Goal: Information Seeking & Learning: Learn about a topic

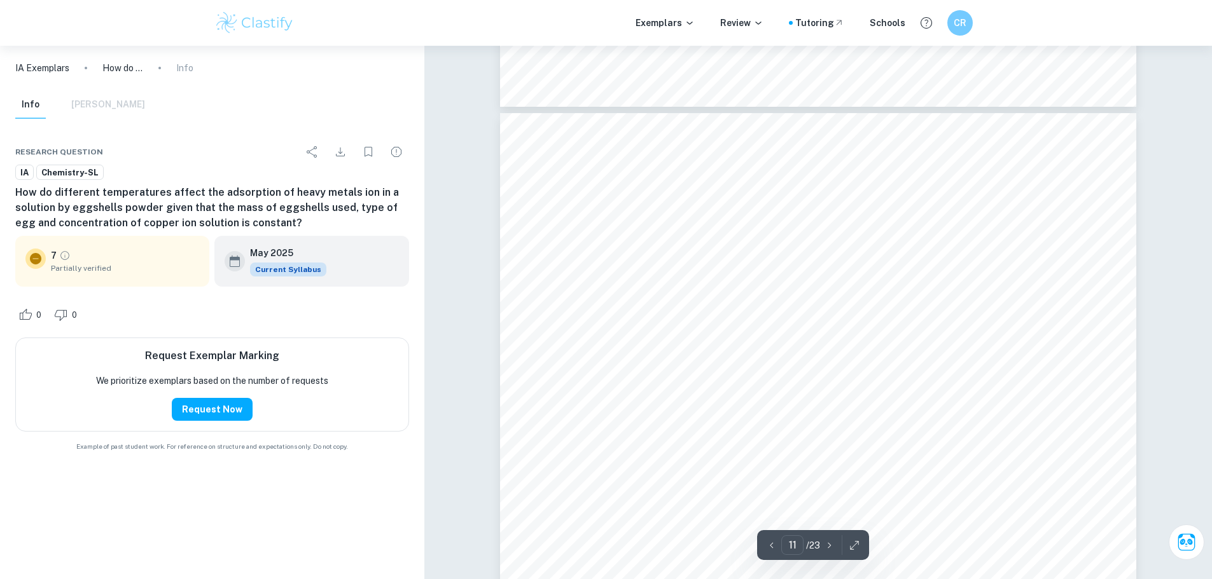
scroll to position [10558, 0]
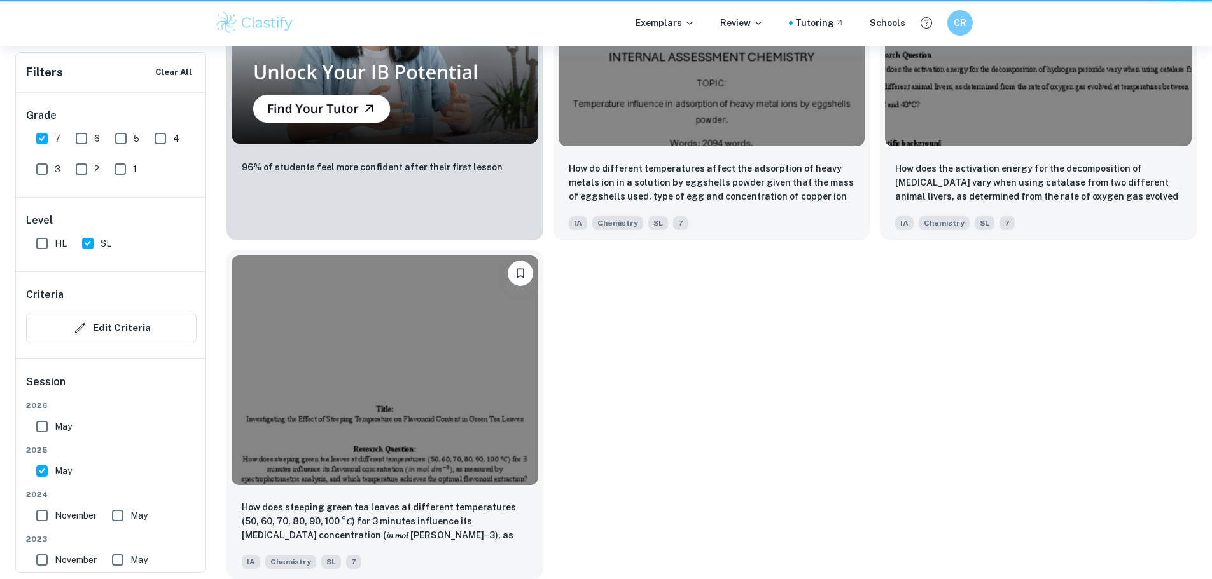
scroll to position [700, 0]
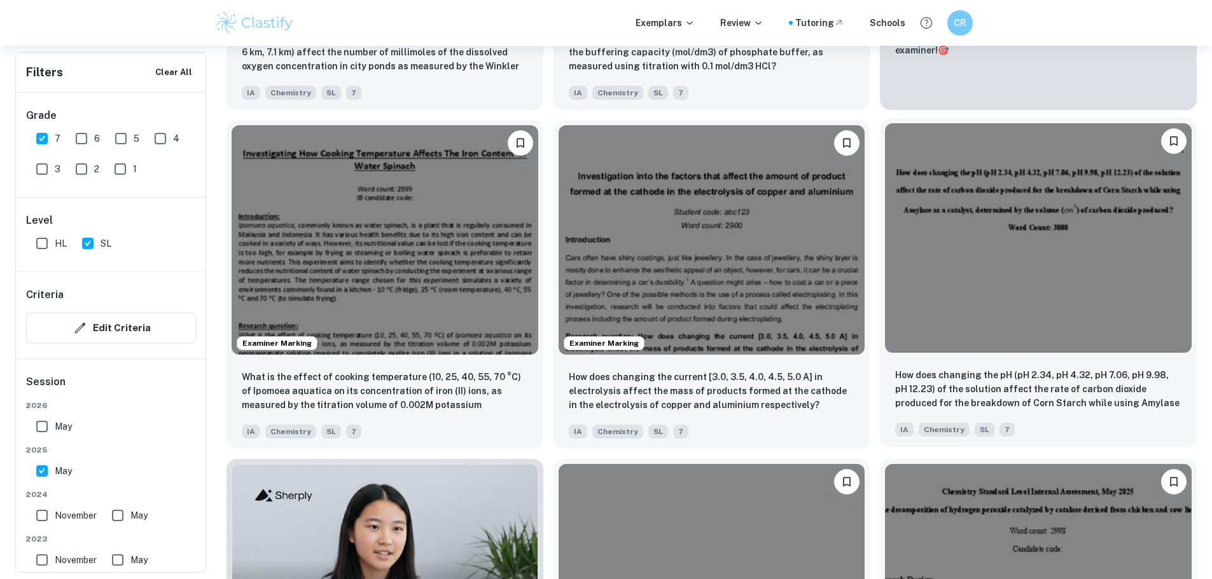
click at [885, 214] on img at bounding box center [1038, 238] width 307 height 230
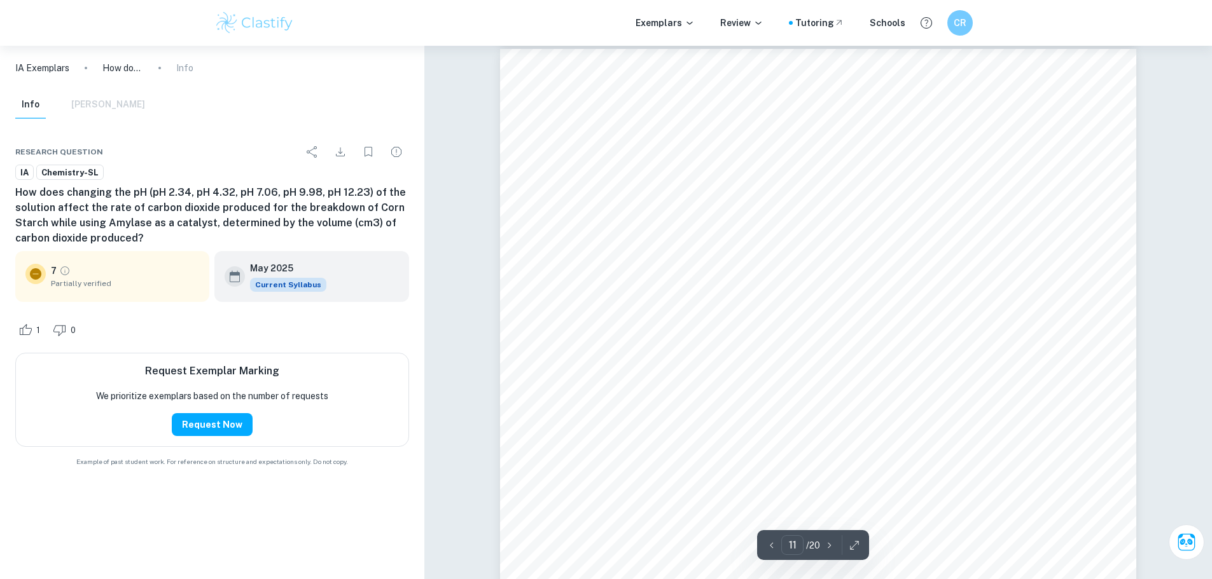
scroll to position [8523, 0]
type input "19"
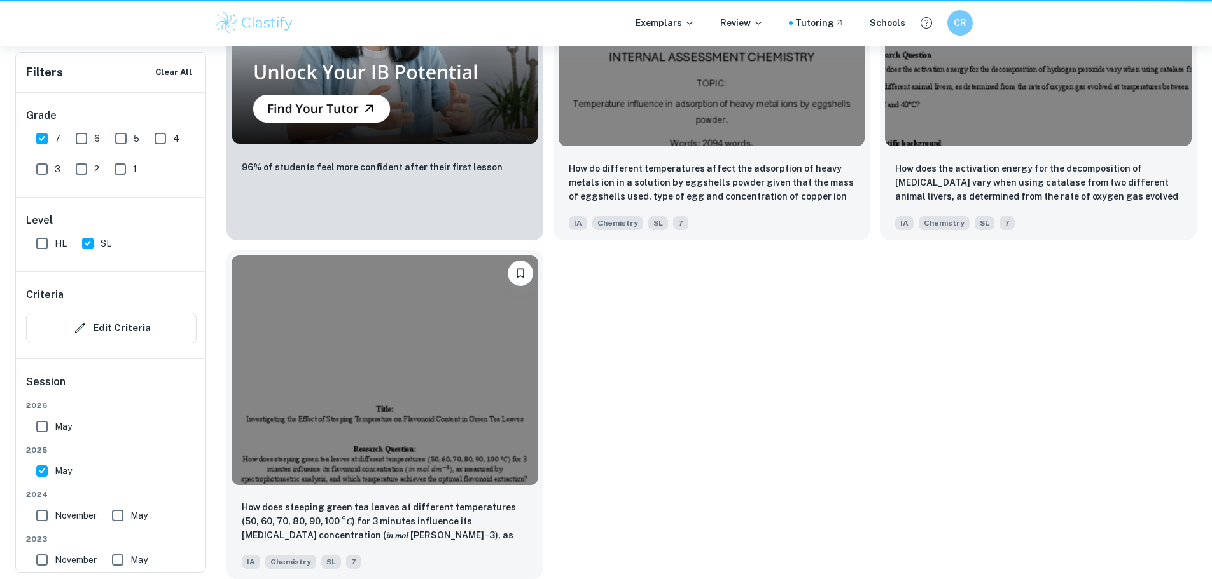
scroll to position [700, 0]
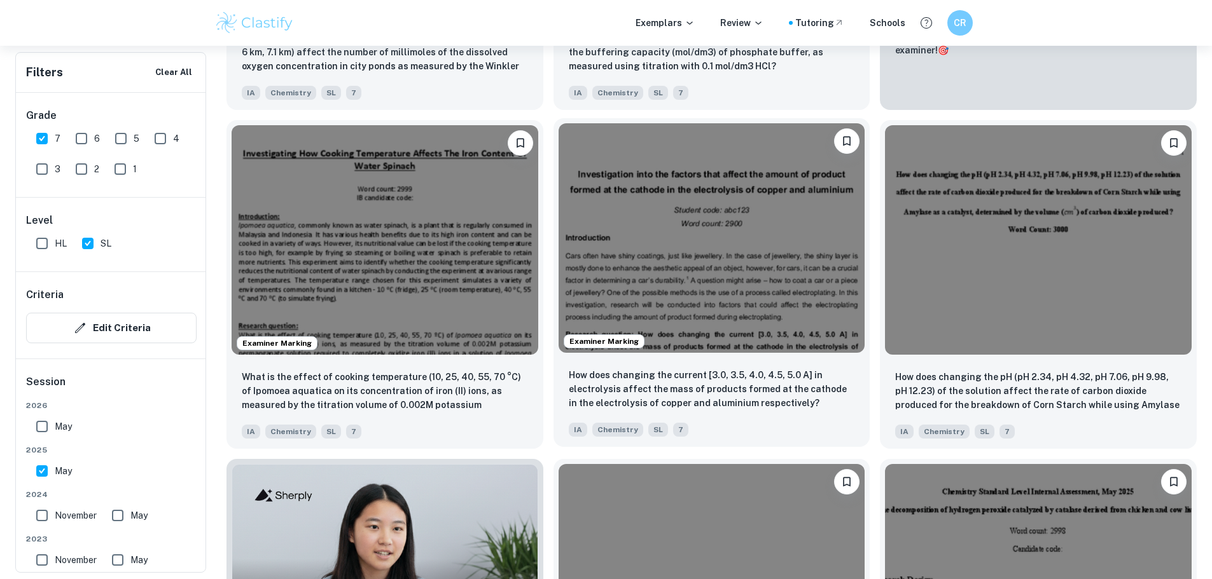
click at [558, 170] on img at bounding box center [711, 238] width 307 height 230
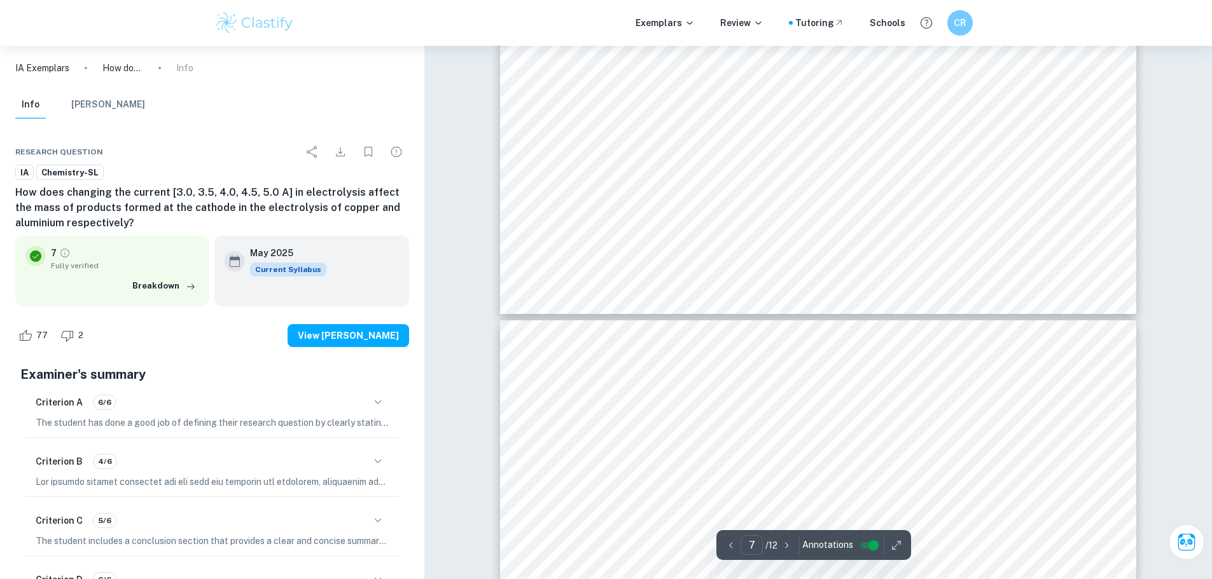
type input "6"
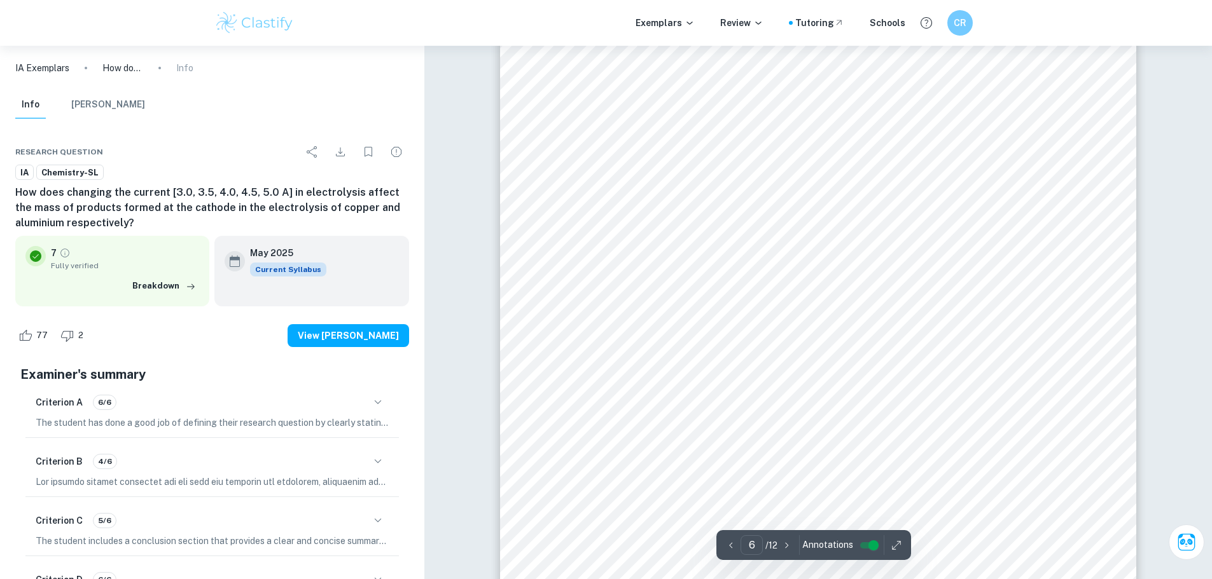
scroll to position [4834, 0]
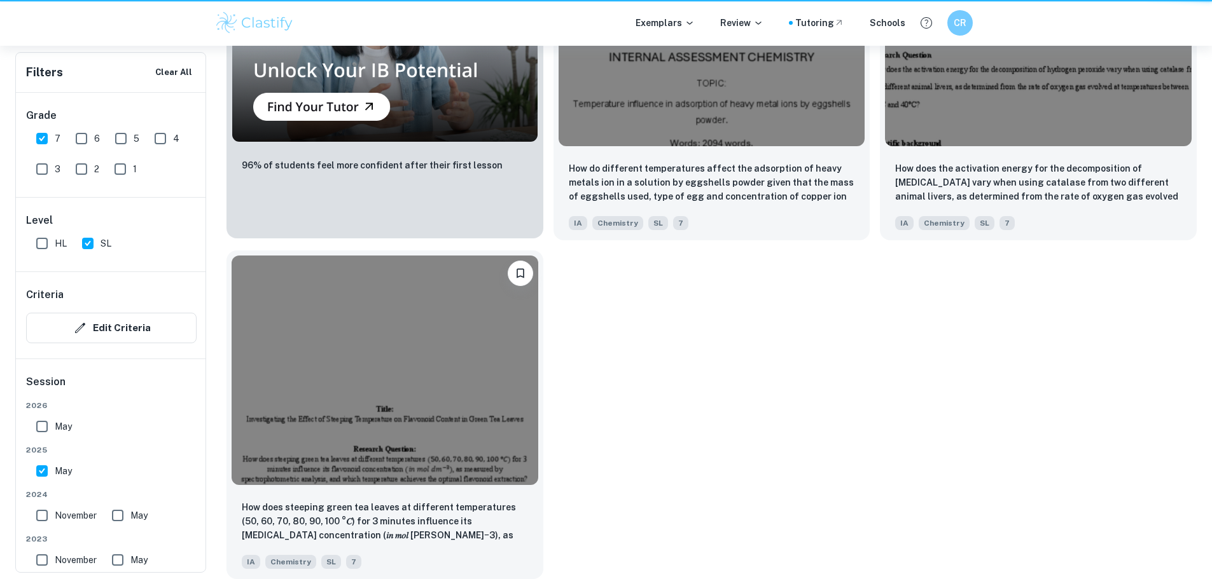
scroll to position [700, 0]
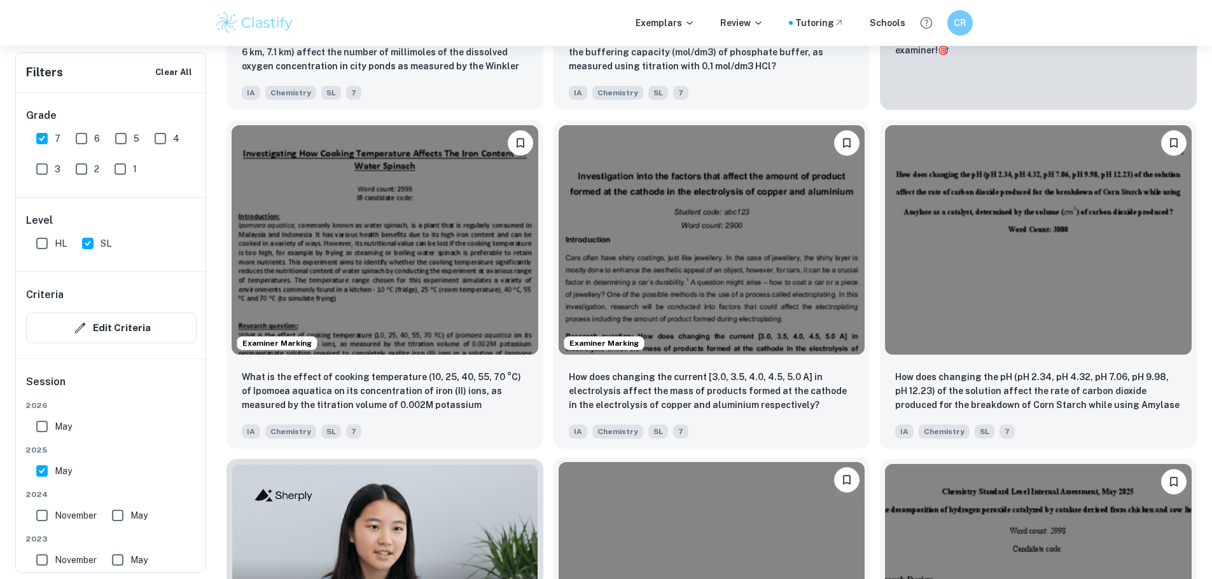
click at [865, 462] on img at bounding box center [711, 577] width 307 height 230
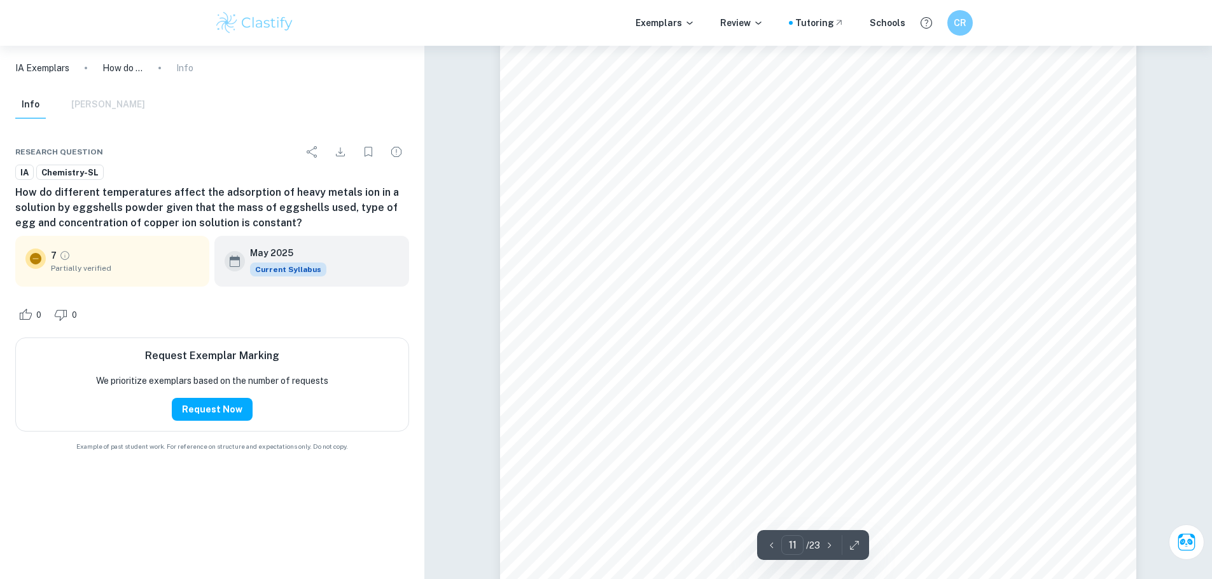
scroll to position [9222, 0]
type input "11"
